Goal: Task Accomplishment & Management: Manage account settings

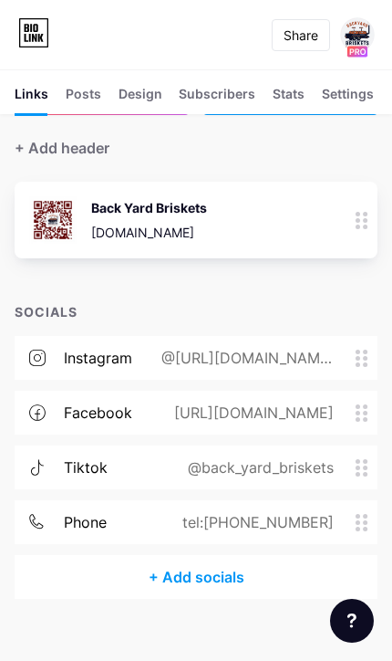
scroll to position [103, 0]
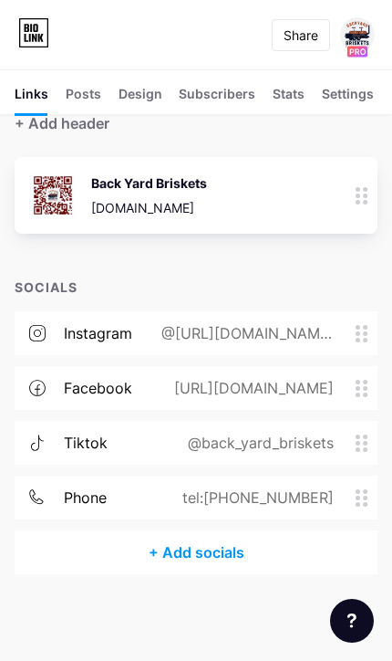
click at [361, 456] on div "tiktok @back_yard_briskets" at bounding box center [196, 443] width 363 height 44
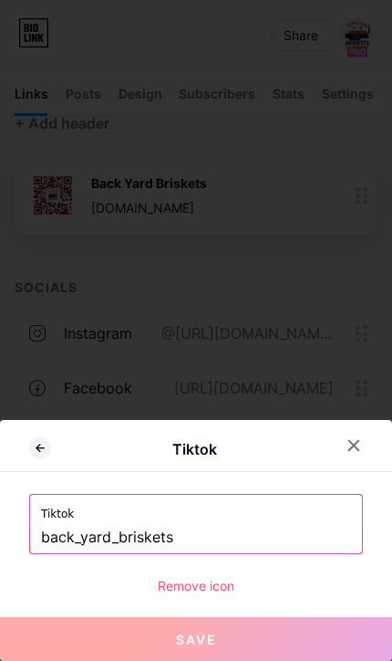
click at [180, 537] on input "back_yard_briskets" at bounding box center [196, 537] width 310 height 31
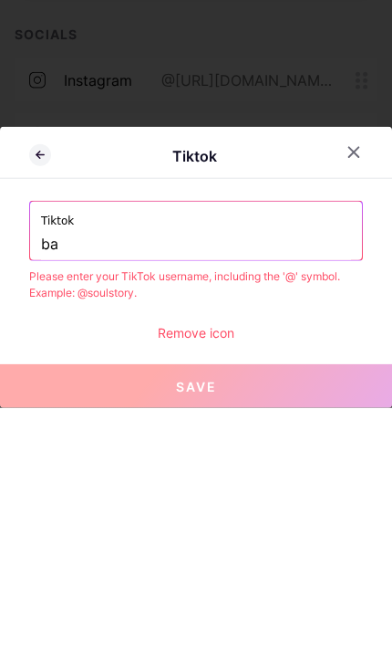
type input "b"
click at [58, 482] on input "text" at bounding box center [196, 497] width 310 height 31
paste input "https://www.tiktok.com/@back_yard_briskets"
type input "https://www.tiktok.com/@back_yard_briskets"
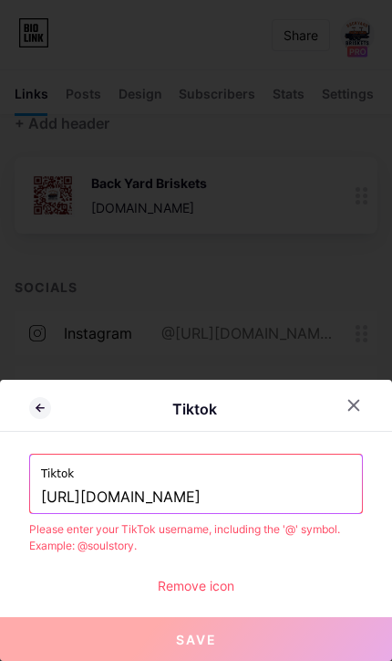
click at [160, 591] on div "Remove icon" at bounding box center [196, 585] width 334 height 19
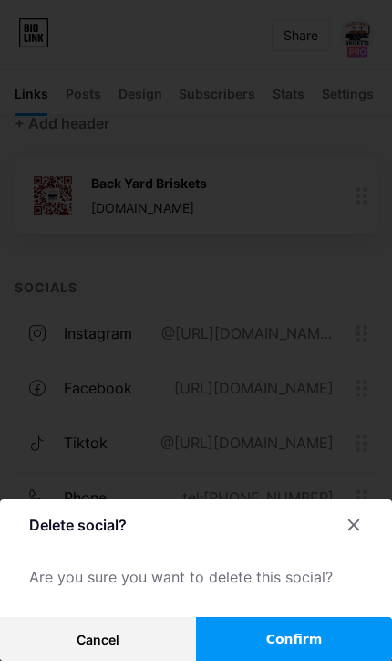
click at [353, 535] on div at bounding box center [354, 524] width 33 height 33
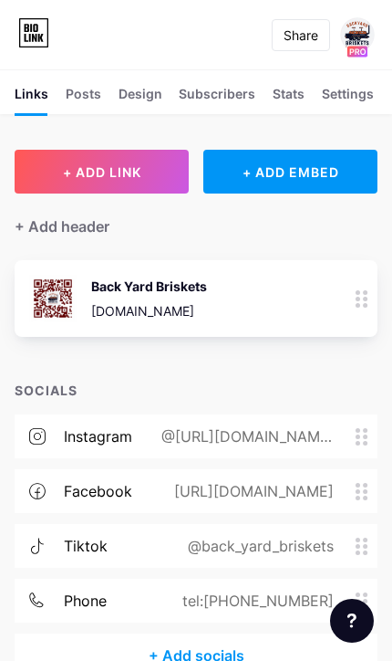
click at [63, 164] on span "+ ADD LINK" at bounding box center [102, 172] width 78 height 16
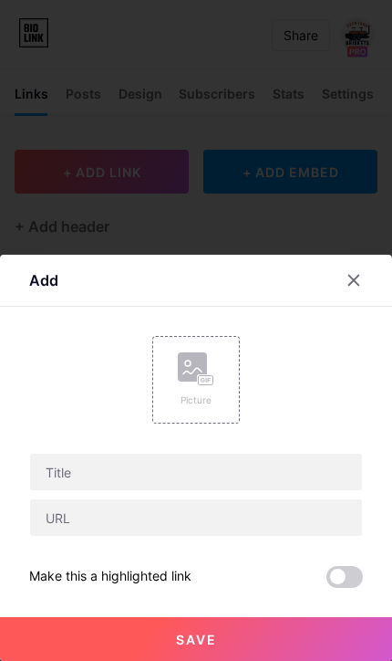
click at [358, 295] on div at bounding box center [354, 280] width 33 height 33
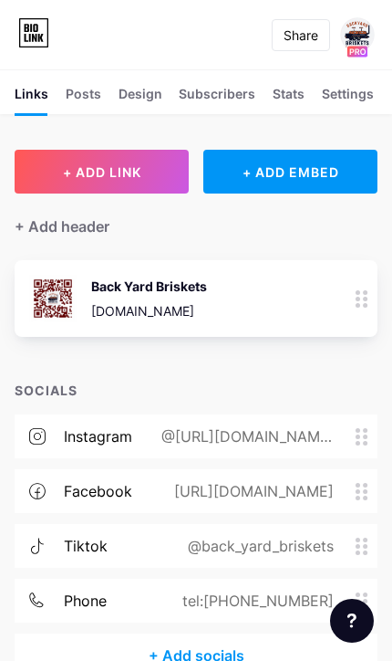
click at [67, 172] on span "+ ADD LINK" at bounding box center [102, 172] width 78 height 16
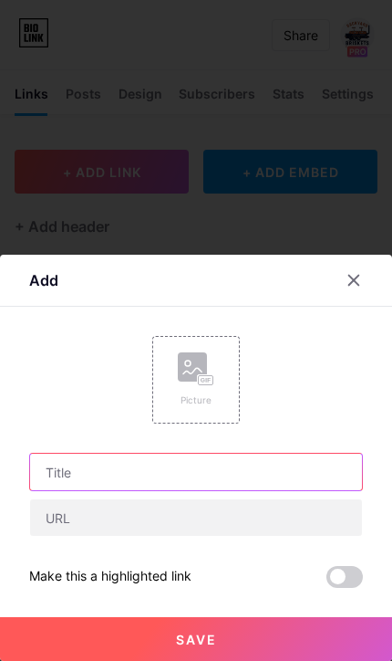
click at [59, 476] on input "text" at bounding box center [196, 472] width 332 height 37
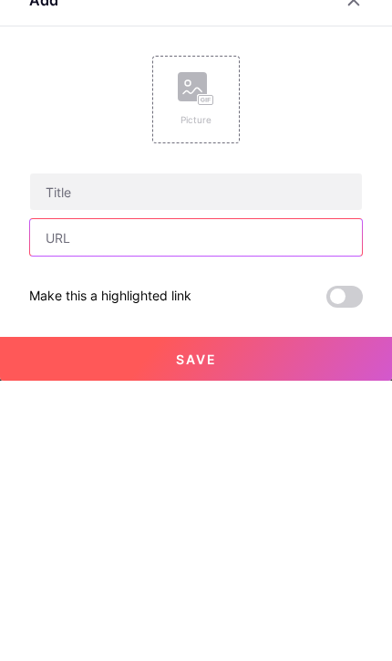
click at [68, 499] on input "text" at bounding box center [196, 517] width 332 height 37
type input "2102511144"
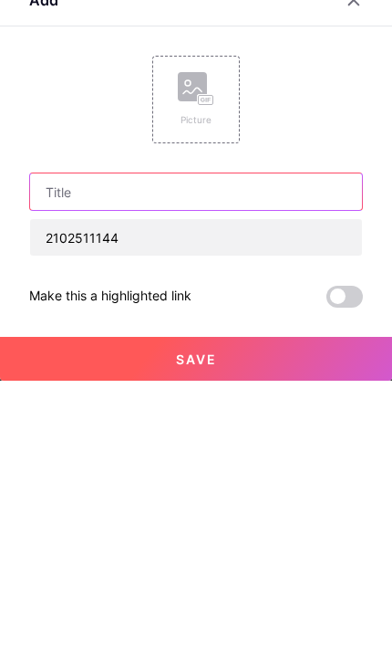
click at [77, 454] on input "text" at bounding box center [196, 472] width 332 height 37
type input "Call Back Yard Briskets (Felipe)"
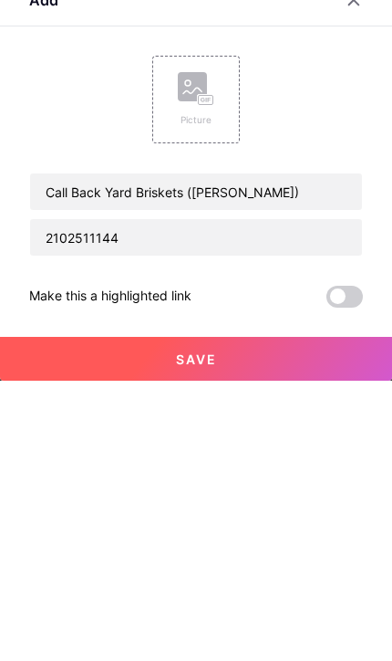
scroll to position [103, 0]
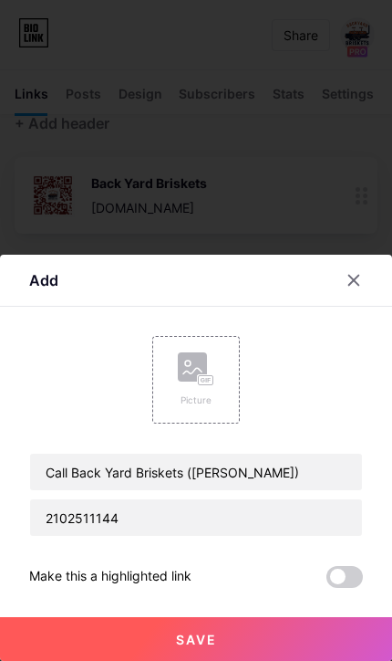
click at [56, 641] on button "Save" at bounding box center [196, 639] width 392 height 44
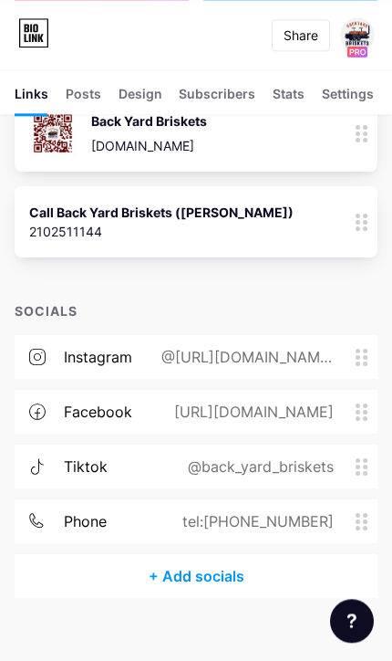
scroll to position [189, 0]
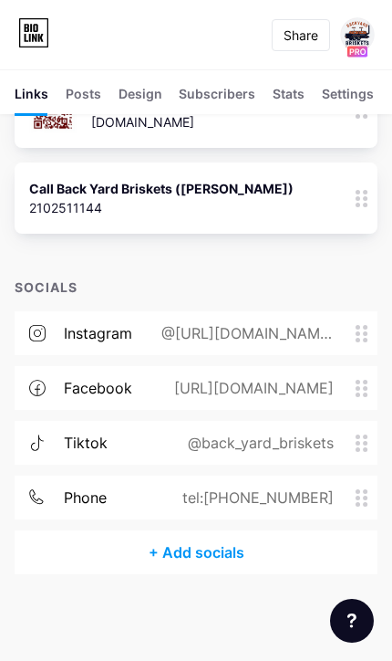
click at [359, 508] on div "phone tel:+12102511144" at bounding box center [196, 498] width 363 height 44
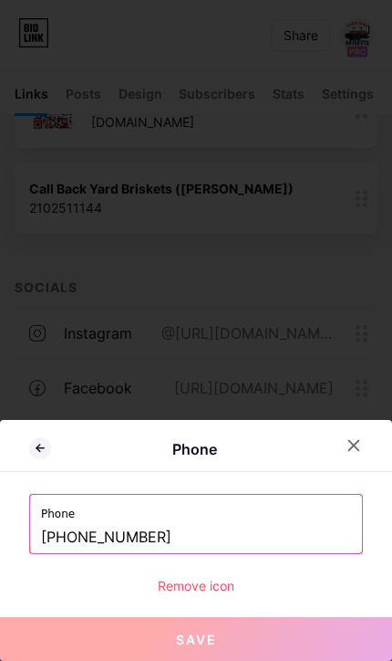
click at [159, 591] on div "Remove icon" at bounding box center [196, 585] width 334 height 19
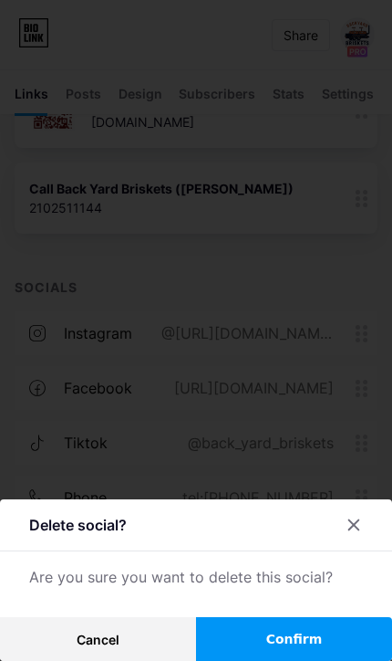
click at [243, 645] on button "Confirm" at bounding box center [294, 639] width 196 height 44
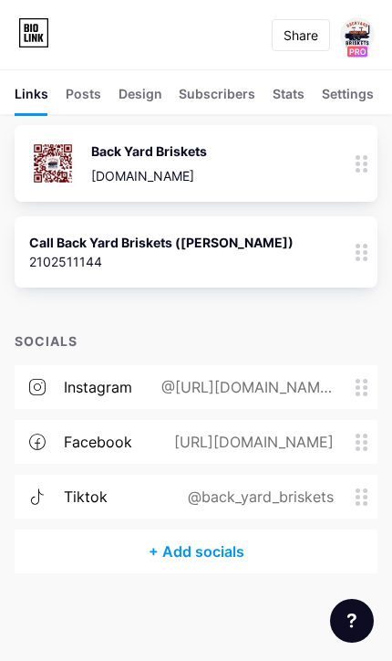
scroll to position [134, 0]
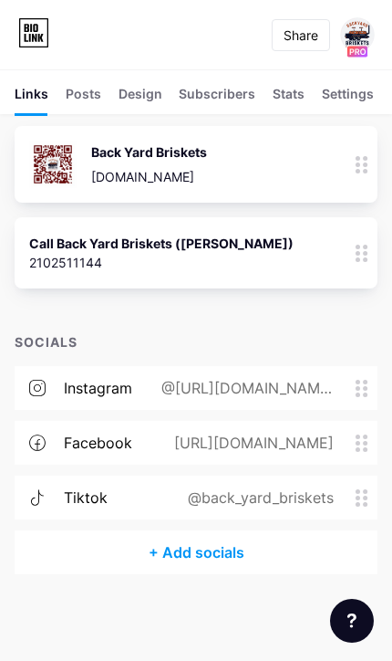
click at [94, 253] on div "2102511144" at bounding box center [161, 262] width 265 height 19
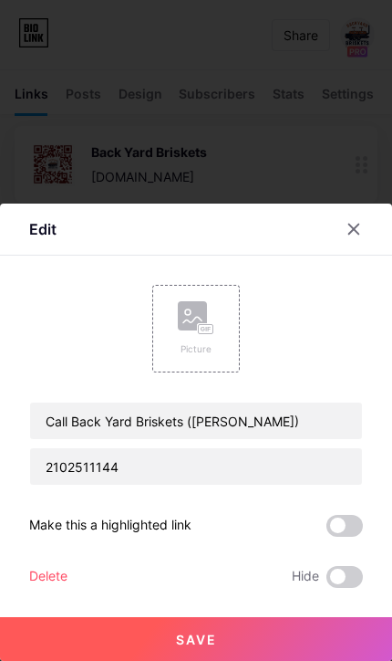
click at [358, 244] on div at bounding box center [354, 229] width 33 height 33
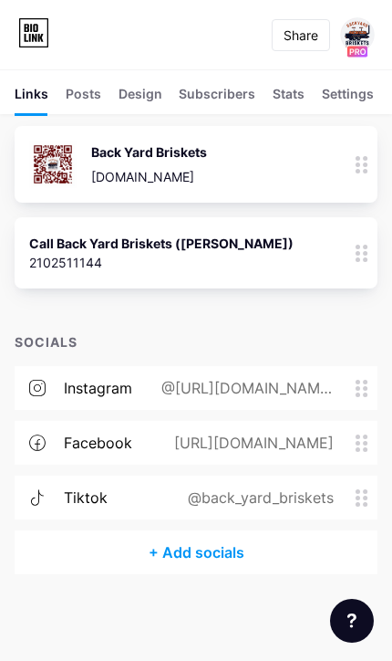
scroll to position [67, 0]
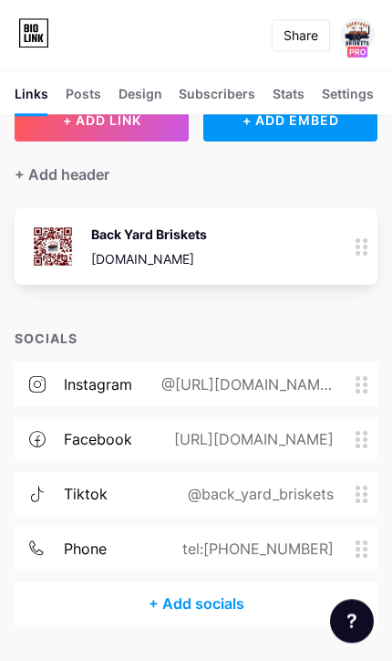
scroll to position [103, 0]
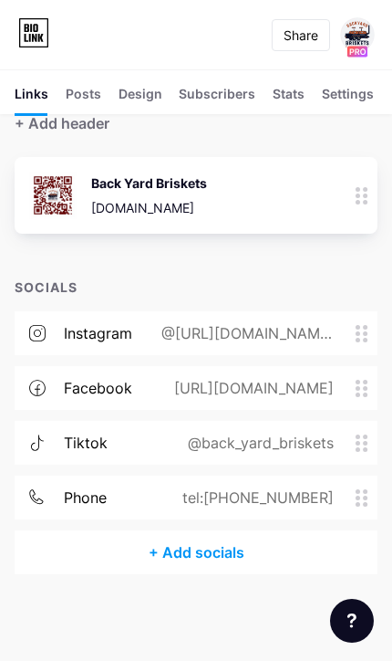
click at [359, 504] on circle at bounding box center [358, 504] width 5 height 5
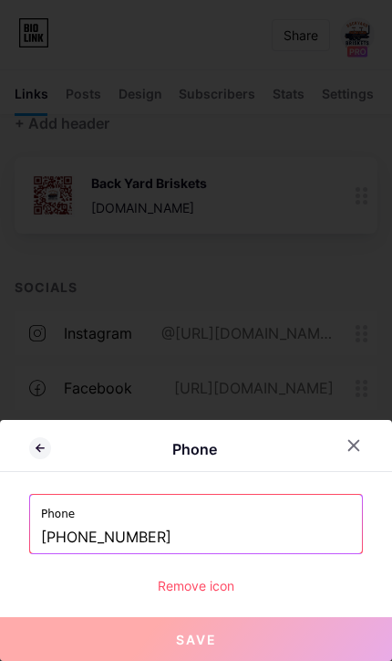
click at [155, 592] on div "Remove icon" at bounding box center [196, 585] width 334 height 19
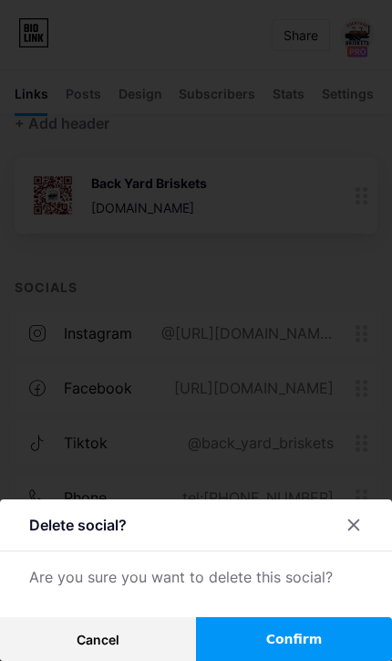
click at [99, 652] on button "Cancel" at bounding box center [98, 639] width 196 height 44
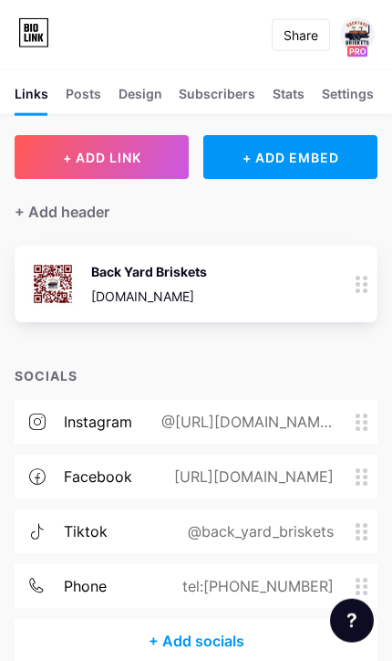
scroll to position [0, 0]
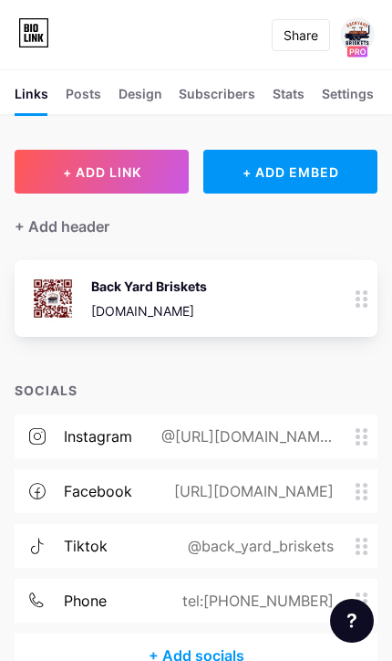
click at [360, 308] on div at bounding box center [362, 298] width 31 height 77
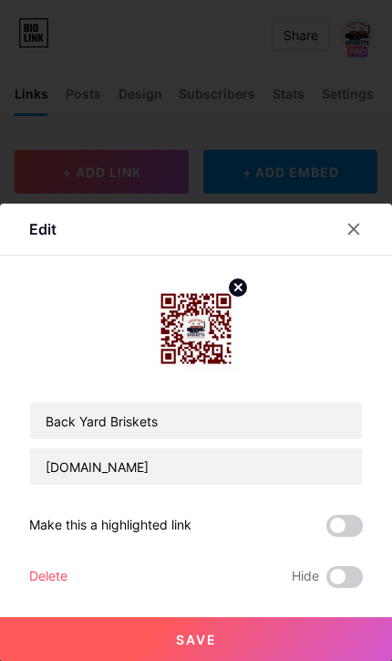
click at [358, 243] on div at bounding box center [354, 229] width 33 height 33
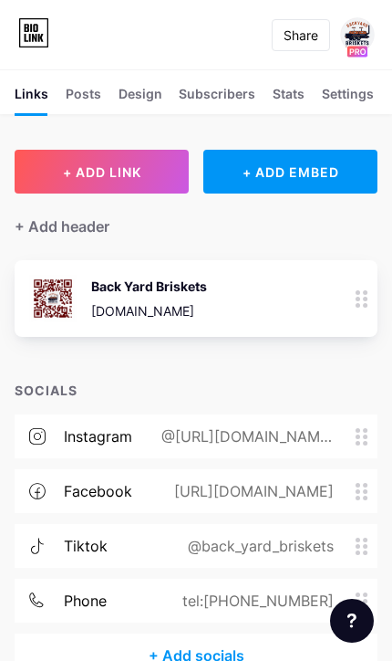
click at [63, 176] on span "+ ADD LINK" at bounding box center [102, 172] width 78 height 16
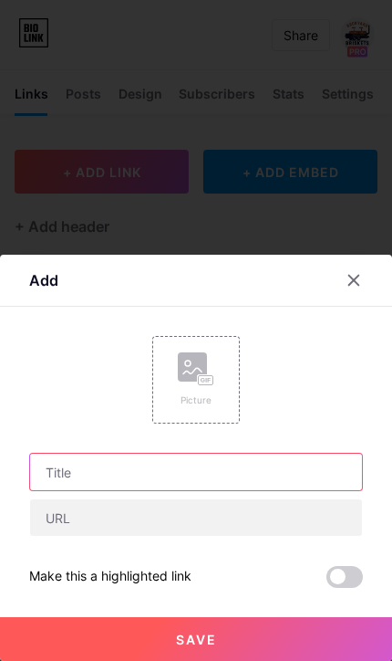
click at [49, 481] on input "text" at bounding box center [196, 472] width 332 height 37
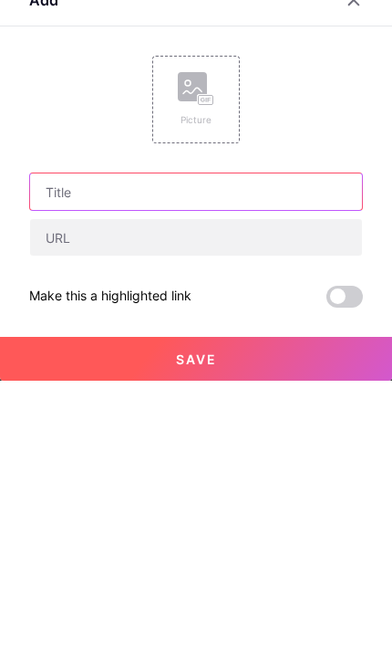
type input "2102511144"
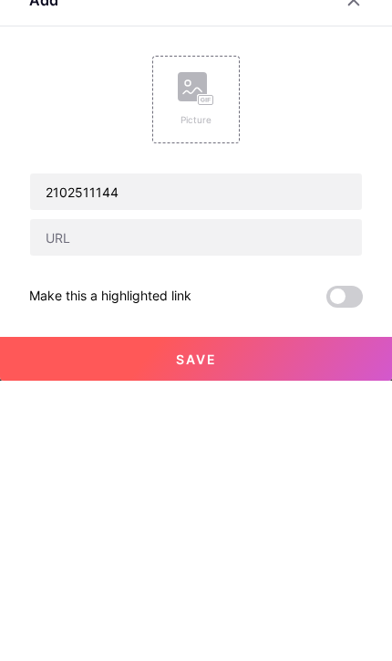
scroll to position [103, 0]
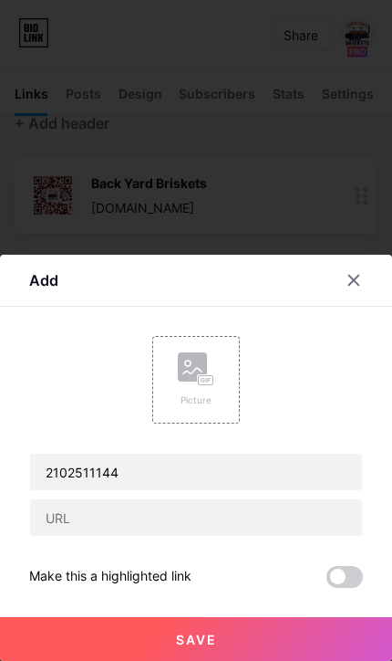
click at [180, 396] on div "Picture" at bounding box center [196, 400] width 37 height 14
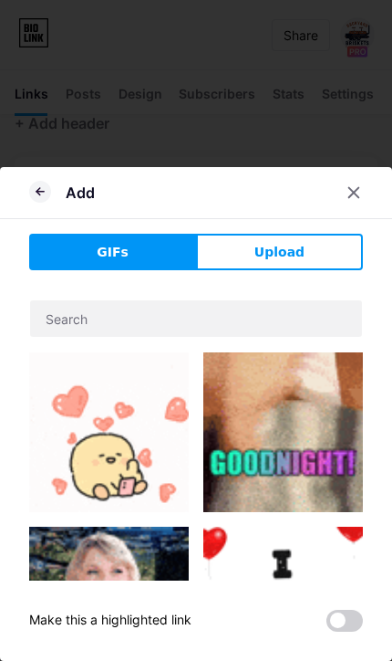
click at [237, 260] on button "Upload" at bounding box center [279, 252] width 167 height 37
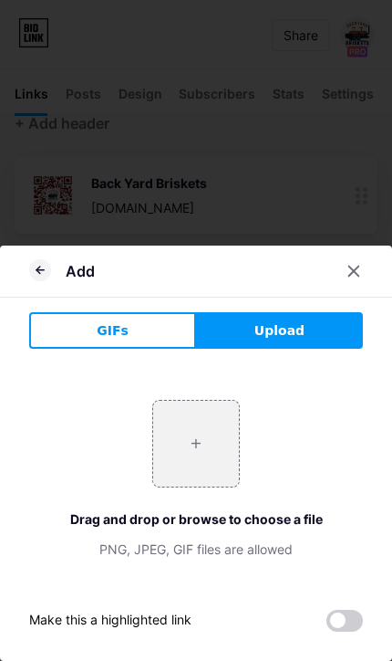
click at [346, 283] on div at bounding box center [354, 271] width 33 height 33
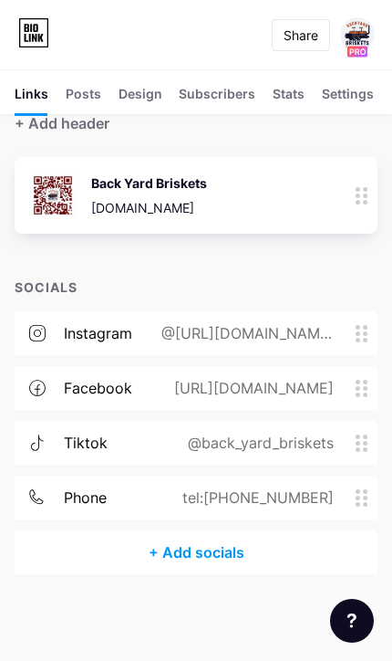
scroll to position [36, 0]
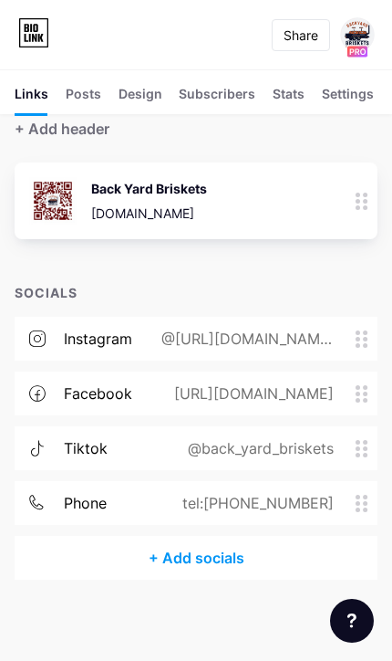
scroll to position [103, 0]
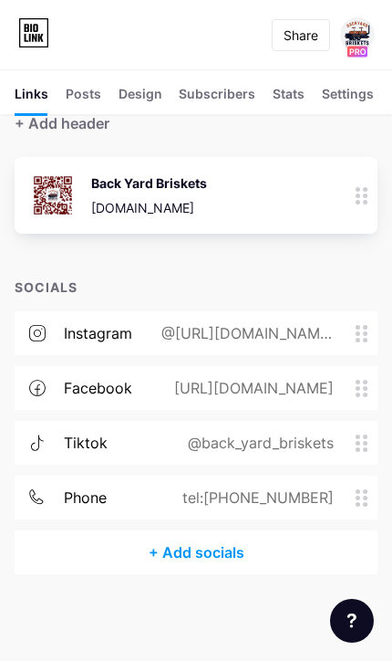
click at [359, 456] on div "tiktok @back_yard_briskets" at bounding box center [196, 443] width 363 height 44
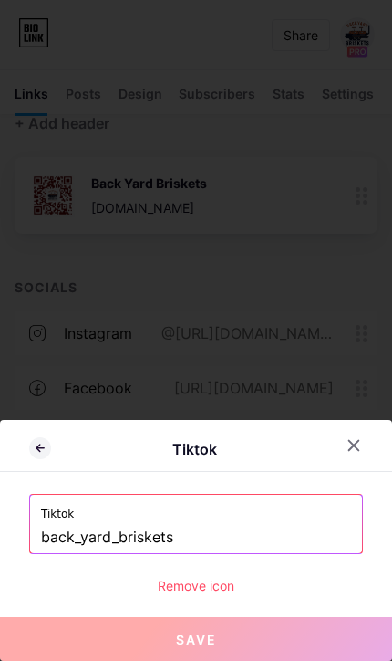
click at [168, 543] on input "back_yard_briskets" at bounding box center [196, 537] width 310 height 31
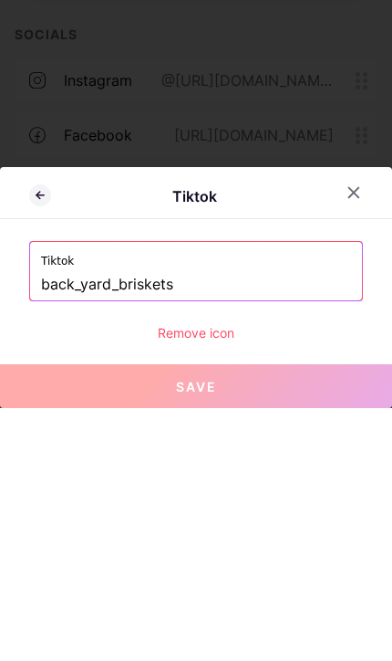
click at [117, 522] on input "back_yard_briskets" at bounding box center [196, 537] width 310 height 31
click at [79, 576] on div "Remove icon" at bounding box center [196, 585] width 334 height 19
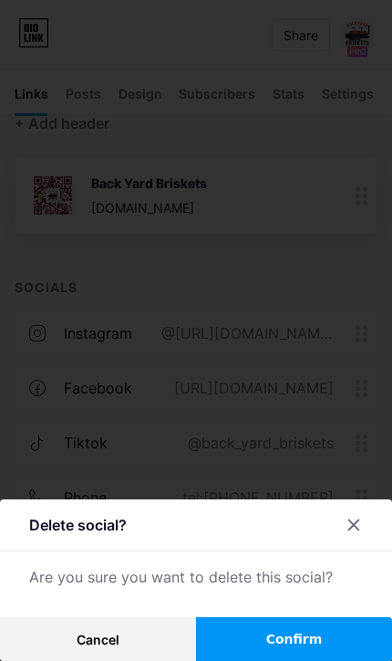
click at [245, 644] on button "Confirm" at bounding box center [294, 639] width 196 height 44
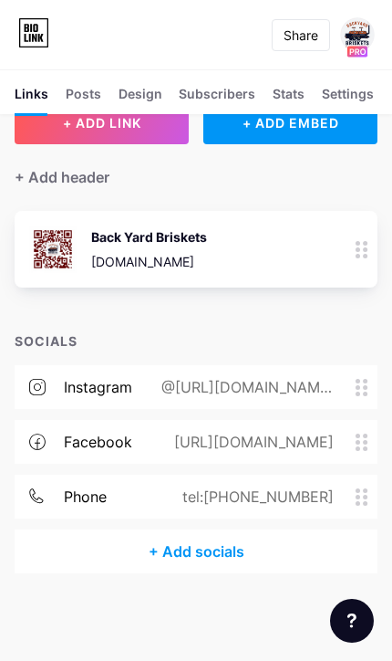
scroll to position [48, 0]
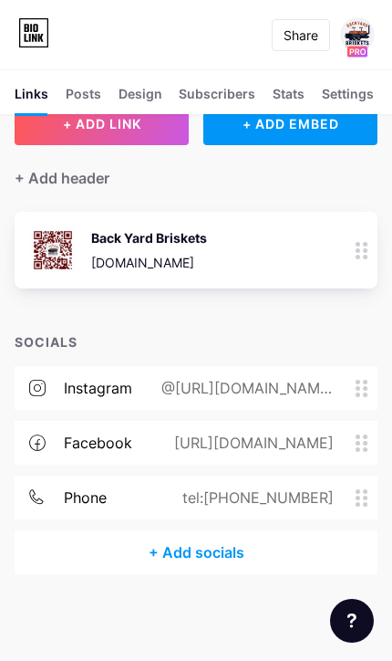
click at [180, 556] on div "+ Add socials" at bounding box center [196, 552] width 363 height 44
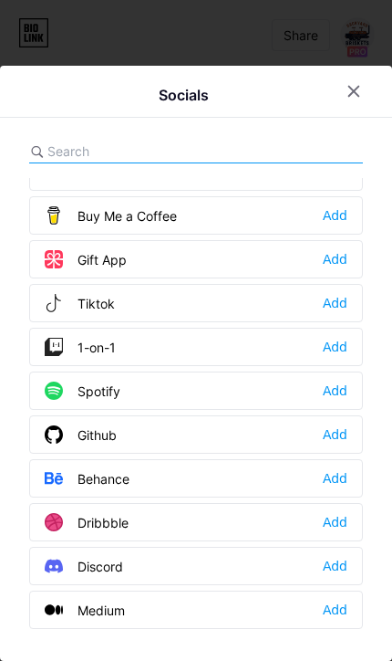
scroll to position [209, 0]
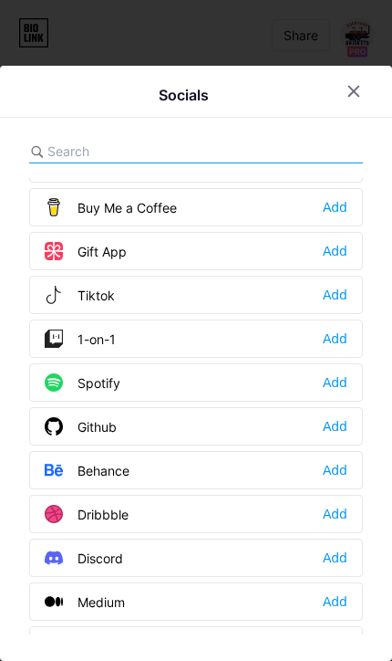
click at [335, 309] on div "Tiktok Add" at bounding box center [196, 295] width 334 height 38
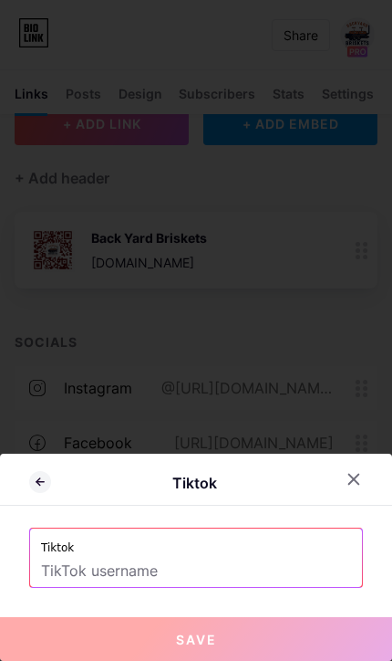
click at [69, 574] on input "text" at bounding box center [196, 571] width 310 height 31
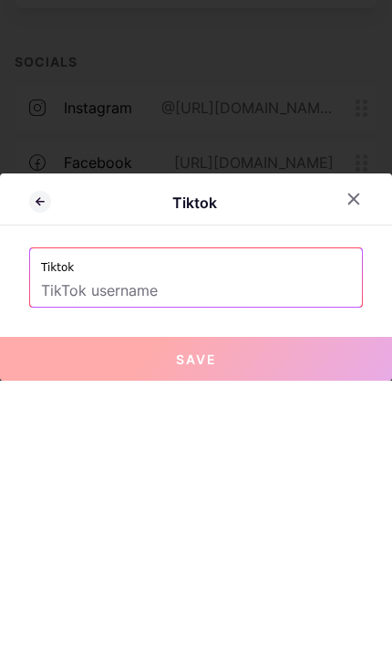
click at [47, 556] on input "text" at bounding box center [196, 571] width 310 height 31
paste input "[URL][DOMAIN_NAME]"
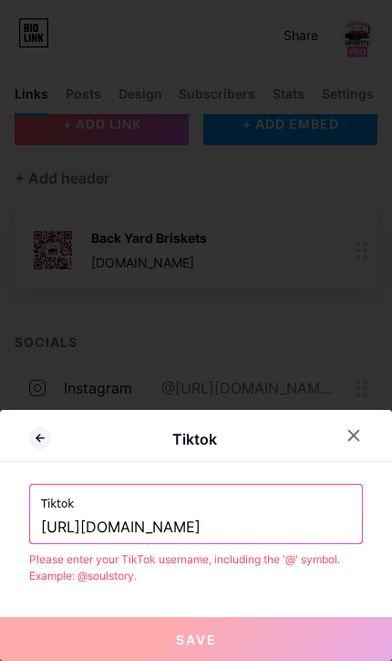
click at [104, 636] on button "Save" at bounding box center [196, 639] width 392 height 44
click at [84, 633] on button "Save" at bounding box center [196, 639] width 392 height 44
click at [100, 646] on button "Save" at bounding box center [196, 639] width 392 height 44
click at [137, 528] on input "[URL][DOMAIN_NAME]" at bounding box center [196, 527] width 310 height 31
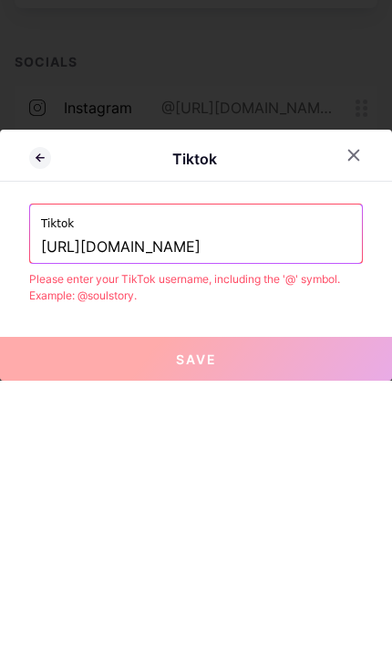
click at [86, 512] on input "[URL][DOMAIN_NAME]" at bounding box center [196, 527] width 310 height 31
click at [132, 512] on input "[DOMAIN_NAME][URL]" at bounding box center [196, 527] width 310 height 31
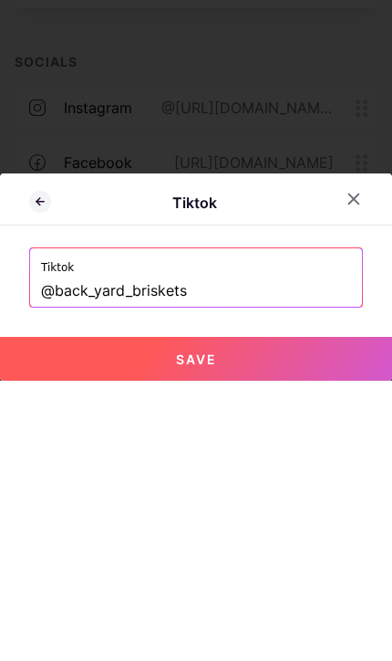
click at [78, 617] on button "Save" at bounding box center [196, 639] width 392 height 44
type input "[URL][DOMAIN_NAME]"
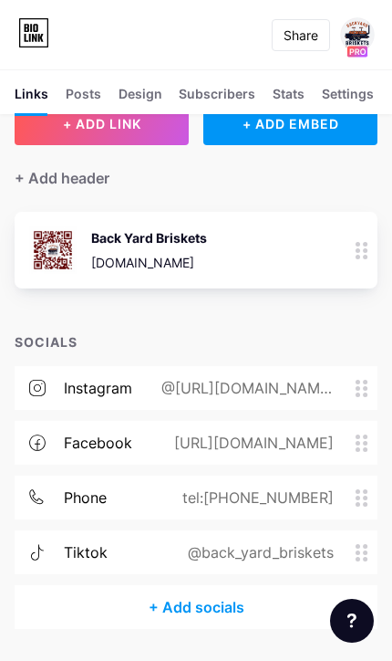
scroll to position [36, 0]
